Goal: Task Accomplishment & Management: Manage account settings

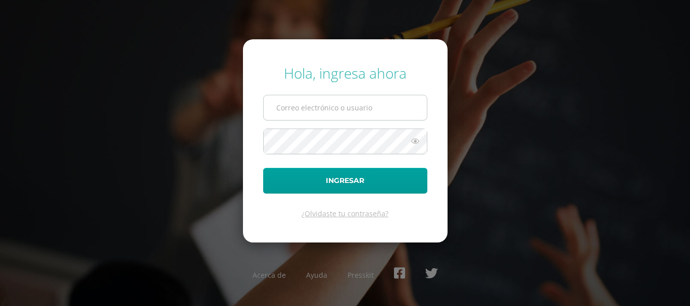
type input "[PERSON_NAME][EMAIL_ADDRESS][DOMAIN_NAME]"
drag, startPoint x: 352, startPoint y: 101, endPoint x: 362, endPoint y: 105, distance: 10.7
click at [352, 101] on input "[PERSON_NAME][EMAIL_ADDRESS][DOMAIN_NAME]" at bounding box center [345, 107] width 163 height 25
drag, startPoint x: 236, startPoint y: 156, endPoint x: 244, endPoint y: 154, distance: 8.9
click at [241, 154] on div "Hola, ingresa ahora [PERSON_NAME][EMAIL_ADDRESS][DOMAIN_NAME] Ingresar ¿Olvidas…" at bounding box center [344, 153] width 651 height 195
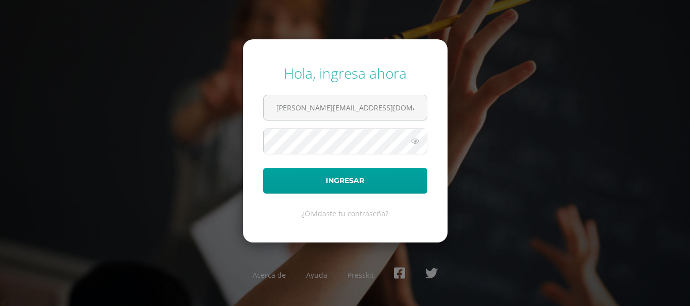
click at [416, 143] on icon at bounding box center [414, 141] width 13 height 12
click at [416, 139] on icon at bounding box center [414, 141] width 14 height 12
click at [417, 139] on icon at bounding box center [414, 141] width 13 height 12
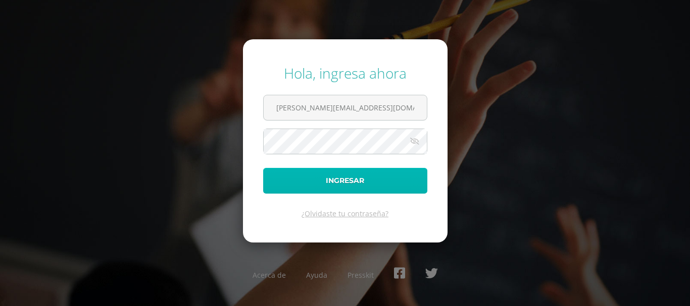
click at [396, 175] on button "Ingresar" at bounding box center [345, 181] width 164 height 26
